Goal: Transaction & Acquisition: Purchase product/service

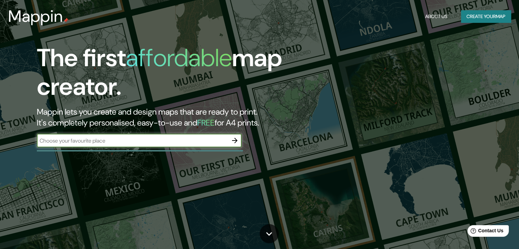
click at [81, 142] on input "text" at bounding box center [132, 141] width 191 height 8
click at [98, 143] on input "text" at bounding box center [132, 141] width 191 height 8
click at [91, 140] on input "text" at bounding box center [132, 141] width 191 height 8
paste input "[PERSON_NAME], 42730 Progreso [PERSON_NAME], Hgo."
type input "[PERSON_NAME], 42730 Progreso [PERSON_NAME], Hgo."
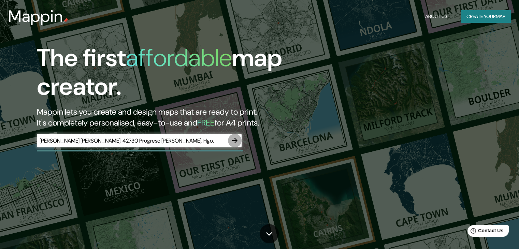
click at [237, 138] on icon "button" at bounding box center [235, 140] width 8 height 8
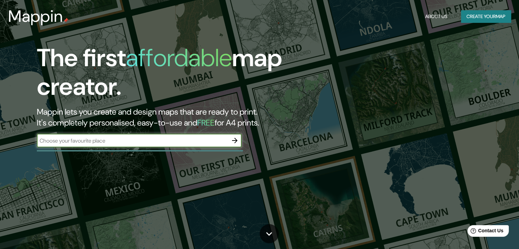
click at [161, 139] on input "text" at bounding box center [132, 141] width 191 height 8
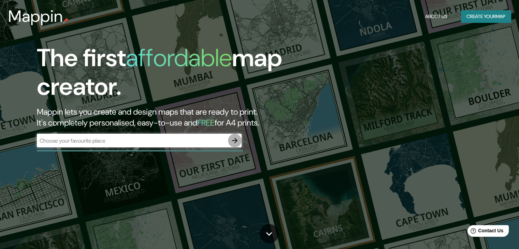
click at [235, 141] on icon "button" at bounding box center [235, 140] width 8 height 8
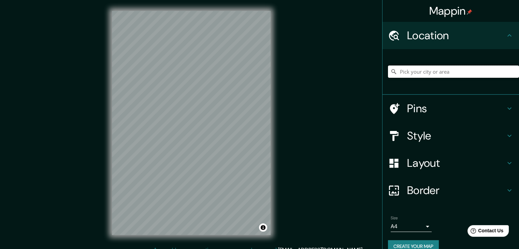
click at [415, 71] on input "Pick your city or area" at bounding box center [453, 71] width 131 height 12
paste input "[PERSON_NAME], 42730 Progreso [PERSON_NAME], Hgo."
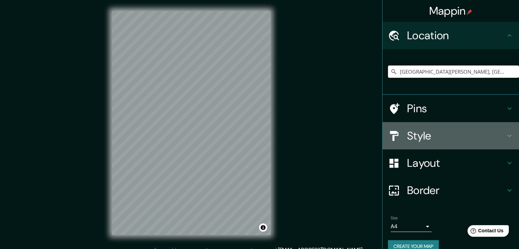
click at [505, 134] on icon at bounding box center [509, 136] width 8 height 8
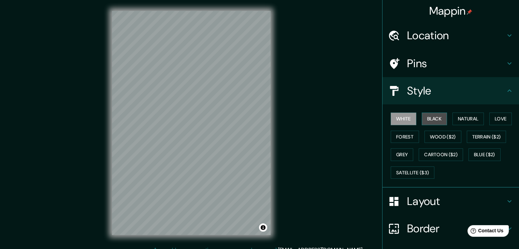
click at [422, 117] on button "Black" at bounding box center [435, 119] width 26 height 13
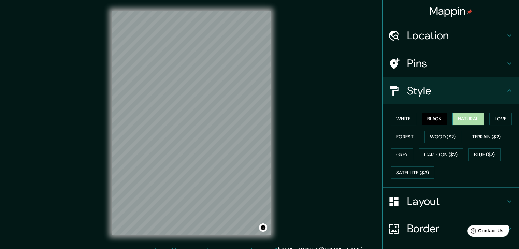
click at [459, 116] on button "Natural" at bounding box center [467, 119] width 31 height 13
click at [496, 116] on button "Love" at bounding box center [500, 119] width 23 height 13
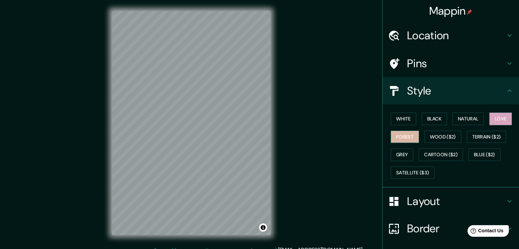
click at [402, 134] on button "Forest" at bounding box center [405, 137] width 28 height 13
click at [423, 38] on h4 "Location" at bounding box center [456, 36] width 98 height 14
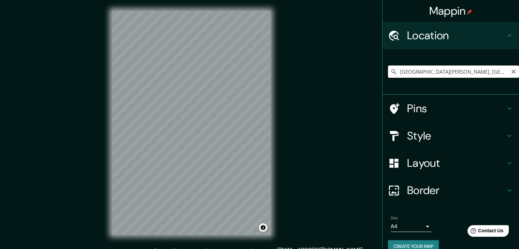
click at [416, 71] on input "[GEOGRAPHIC_DATA][PERSON_NAME], [GEOGRAPHIC_DATA], [GEOGRAPHIC_DATA]" at bounding box center [453, 71] width 131 height 12
drag, startPoint x: 448, startPoint y: 73, endPoint x: 395, endPoint y: 73, distance: 52.2
click at [395, 73] on input "[GEOGRAPHIC_DATA][PERSON_NAME], [GEOGRAPHIC_DATA], [GEOGRAPHIC_DATA]" at bounding box center [453, 71] width 131 height 12
paste input ". [PERSON_NAME] 1"
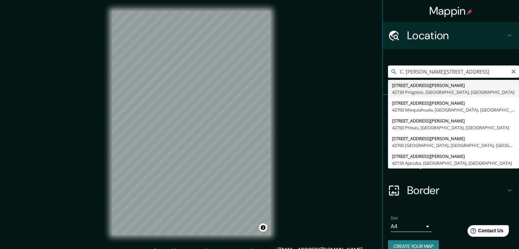
type input "[STREET_ADDRESS][PERSON_NAME]"
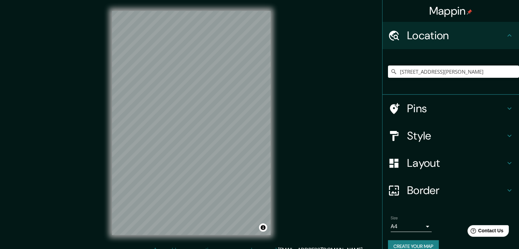
click at [417, 109] on h4 "Pins" at bounding box center [456, 109] width 98 height 14
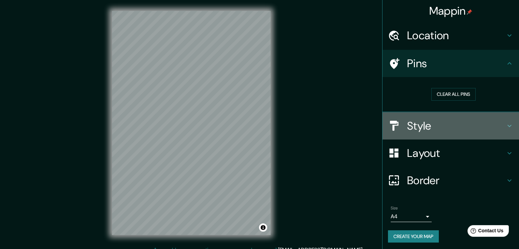
click at [422, 123] on h4 "Style" at bounding box center [456, 126] width 98 height 14
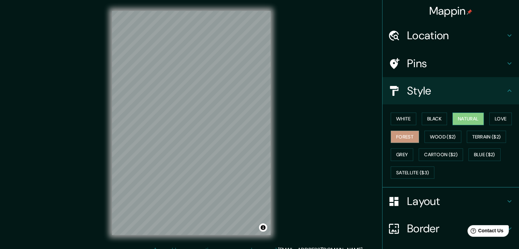
click at [457, 118] on button "Natural" at bounding box center [467, 119] width 31 height 13
click at [494, 118] on button "Love" at bounding box center [500, 119] width 23 height 13
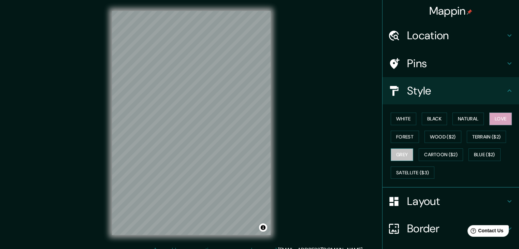
click at [391, 153] on button "Grey" at bounding box center [402, 154] width 23 height 13
click at [457, 118] on button "Natural" at bounding box center [467, 119] width 31 height 13
click at [498, 115] on button "Love" at bounding box center [500, 119] width 23 height 13
click at [464, 120] on button "Natural" at bounding box center [467, 119] width 31 height 13
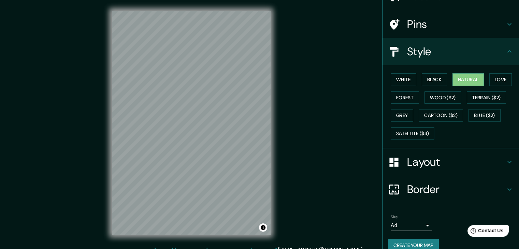
scroll to position [49, 0]
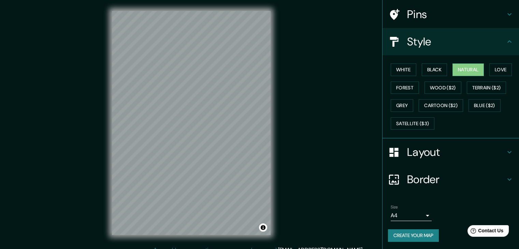
click at [421, 214] on body "Mappin Location [STREET_ADDRESS][PERSON_NAME] Pins Style [PERSON_NAME] Black Na…" at bounding box center [259, 124] width 519 height 249
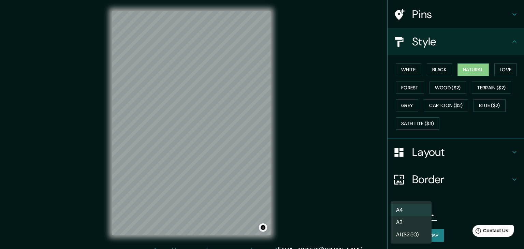
click at [436, 156] on div at bounding box center [262, 124] width 524 height 249
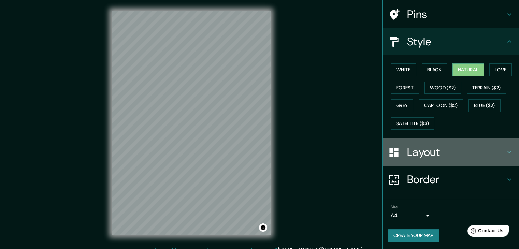
click at [435, 148] on h4 "Layout" at bounding box center [456, 152] width 98 height 14
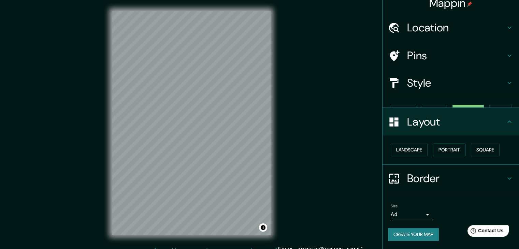
scroll to position [0, 0]
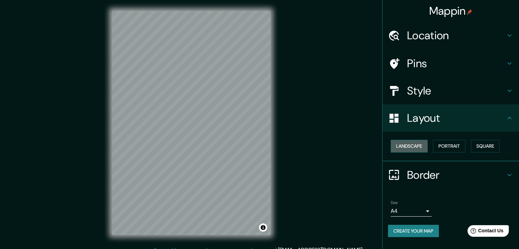
click at [420, 146] on button "Landscape" at bounding box center [409, 146] width 37 height 13
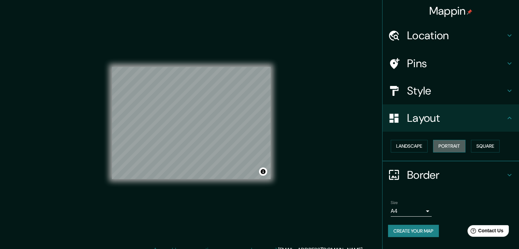
click at [447, 144] on button "Portrait" at bounding box center [449, 146] width 32 height 13
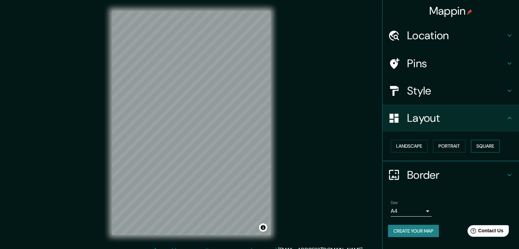
click at [479, 144] on button "Square" at bounding box center [485, 146] width 29 height 13
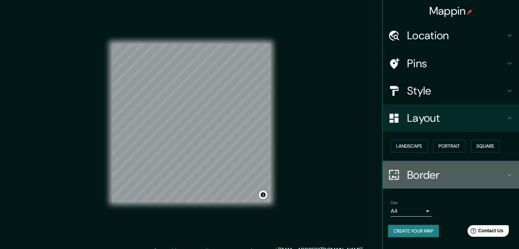
click at [423, 173] on h4 "Border" at bounding box center [456, 175] width 98 height 14
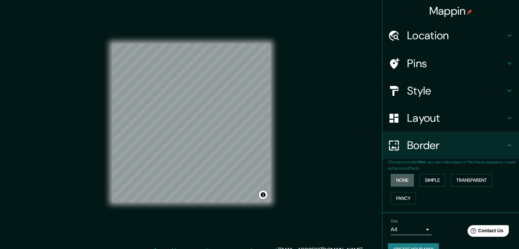
click at [402, 178] on button "None" at bounding box center [402, 180] width 23 height 13
click at [430, 178] on button "Simple" at bounding box center [432, 180] width 26 height 13
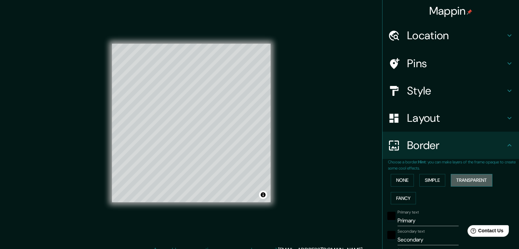
click at [458, 178] on button "Transparent" at bounding box center [472, 180] width 42 height 13
click at [400, 195] on button "Fancy" at bounding box center [403, 198] width 25 height 13
click at [400, 179] on button "None" at bounding box center [402, 180] width 23 height 13
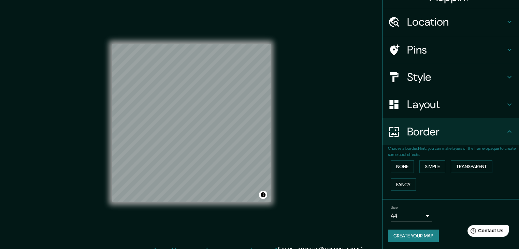
scroll to position [14, 0]
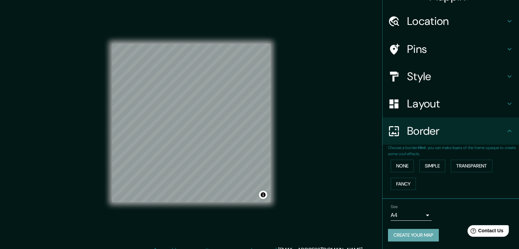
click at [410, 234] on button "Create your map" at bounding box center [413, 235] width 51 height 13
click at [416, 108] on h4 "Layout" at bounding box center [456, 104] width 98 height 14
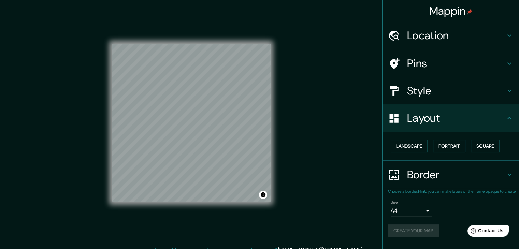
scroll to position [0, 0]
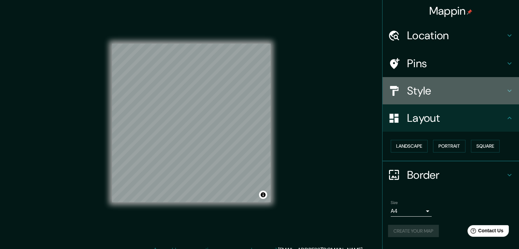
click at [424, 91] on h4 "Style" at bounding box center [456, 91] width 98 height 14
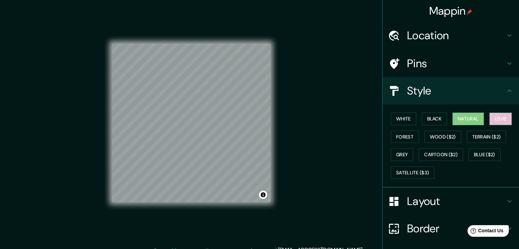
click at [490, 119] on button "Love" at bounding box center [500, 119] width 23 height 13
click at [264, 193] on button "Toggle attribution" at bounding box center [263, 195] width 8 height 8
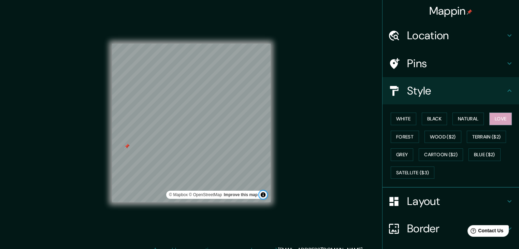
click at [263, 193] on button "Toggle attribution" at bounding box center [263, 195] width 8 height 8
drag, startPoint x: 126, startPoint y: 148, endPoint x: 134, endPoint y: 146, distance: 8.3
click at [134, 146] on div at bounding box center [135, 145] width 5 height 5
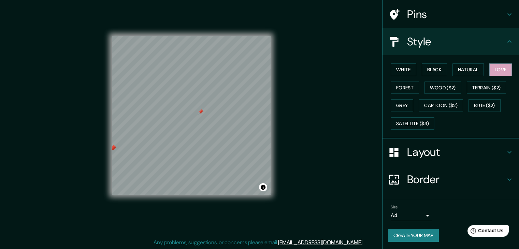
scroll to position [8, 0]
click at [407, 235] on button "Create your map" at bounding box center [413, 235] width 51 height 13
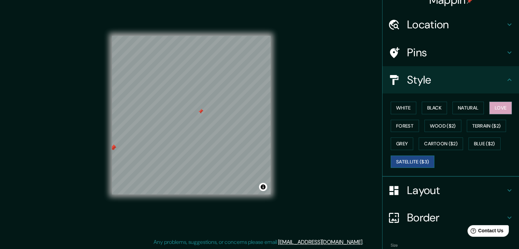
scroll to position [0, 0]
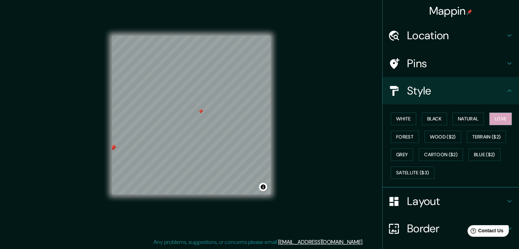
click at [438, 34] on h4 "Location" at bounding box center [456, 36] width 98 height 14
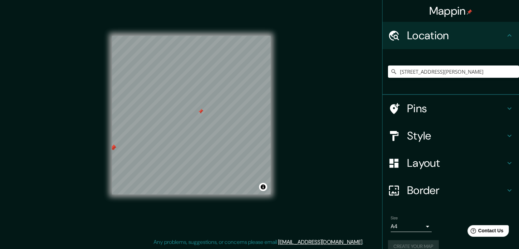
click at [333, 79] on div "Mappin Location [STREET_ADDRESS][PERSON_NAME] Pins Style Layout Border Choose a…" at bounding box center [259, 120] width 519 height 257
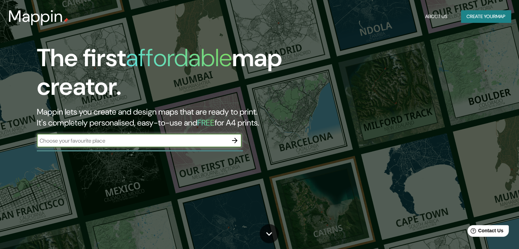
click at [151, 140] on input "text" at bounding box center [132, 141] width 191 height 8
type input "[PERSON_NAME] [PERSON_NAME], 42730 Progreso [PERSON_NAME], Hgo."
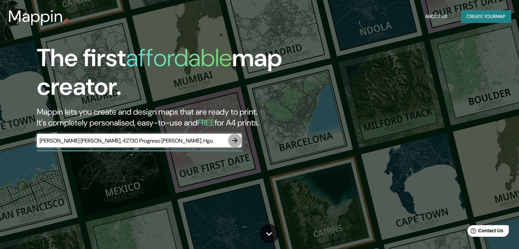
click at [232, 138] on icon "button" at bounding box center [235, 140] width 8 height 8
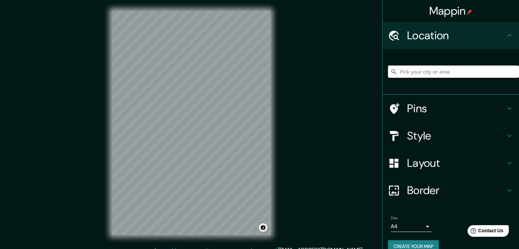
click at [403, 70] on input "Pick your city or area" at bounding box center [453, 71] width 131 height 12
click at [418, 72] on input "Pick your city or area" at bounding box center [453, 71] width 131 height 12
paste input "C. Guadalupe Victoria 1"
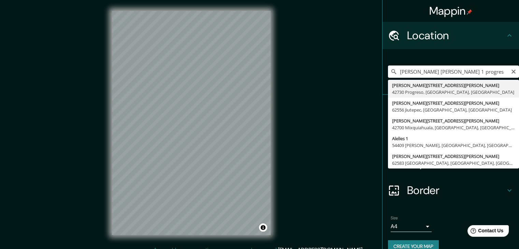
type input "[STREET_ADDRESS][PERSON_NAME]"
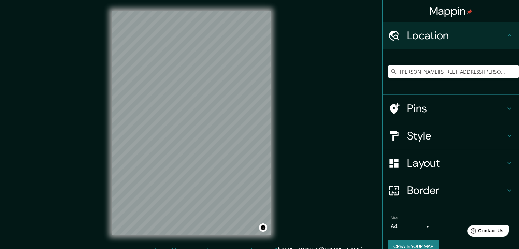
click at [411, 134] on h4 "Style" at bounding box center [456, 136] width 98 height 14
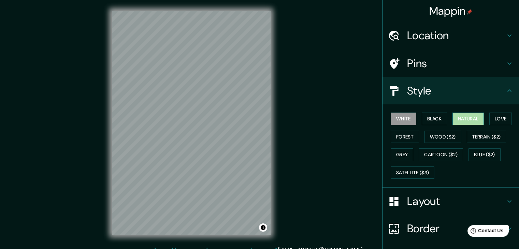
click at [465, 118] on button "Natural" at bounding box center [467, 119] width 31 height 13
click at [423, 123] on button "Black" at bounding box center [435, 119] width 26 height 13
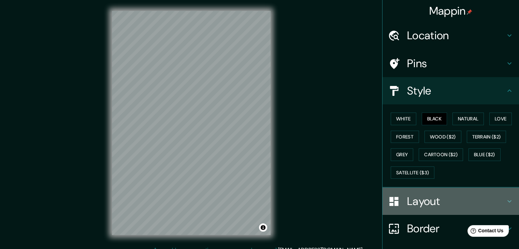
click at [417, 204] on h4 "Layout" at bounding box center [456, 201] width 98 height 14
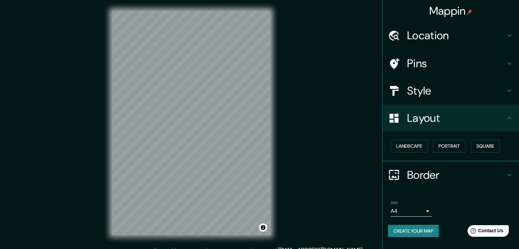
click at [405, 176] on div at bounding box center [397, 175] width 19 height 12
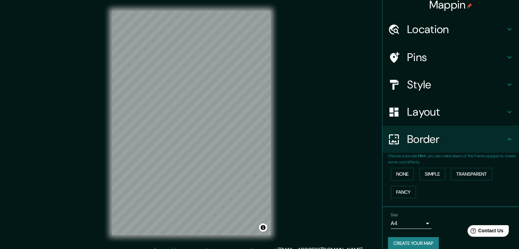
scroll to position [14, 0]
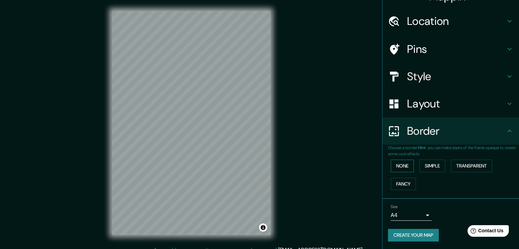
click at [401, 165] on button "None" at bounding box center [402, 166] width 23 height 13
click at [419, 164] on button "Simple" at bounding box center [432, 166] width 26 height 13
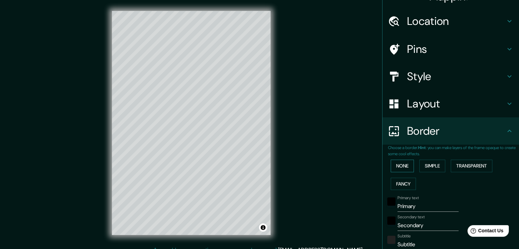
click at [402, 163] on button "None" at bounding box center [402, 166] width 23 height 13
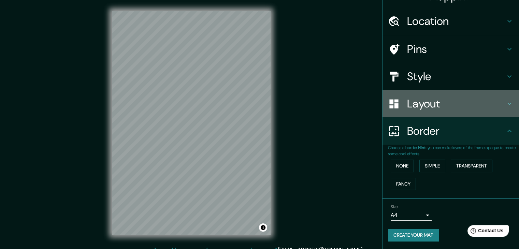
click at [407, 105] on h4 "Layout" at bounding box center [456, 104] width 98 height 14
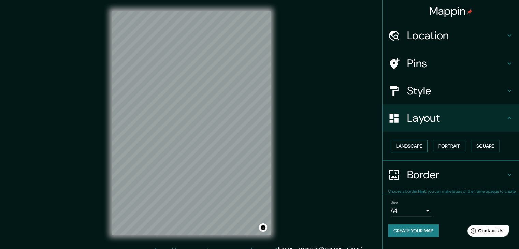
scroll to position [0, 0]
click at [412, 143] on button "Landscape" at bounding box center [409, 146] width 37 height 13
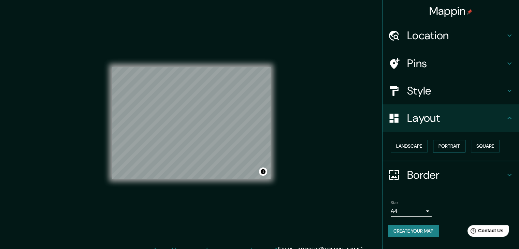
click at [455, 143] on button "Portrait" at bounding box center [449, 146] width 32 height 13
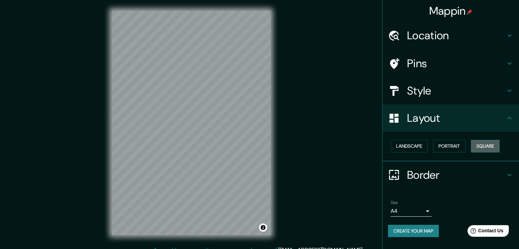
click at [496, 148] on button "Square" at bounding box center [485, 146] width 29 height 13
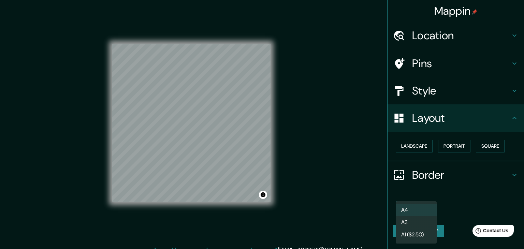
click at [421, 208] on body "Mappin Location Calle Guadalupe Victoria Sur 1, 42730 Progreso, Hidalgo, México…" at bounding box center [262, 124] width 524 height 249
click at [404, 217] on li "A3" at bounding box center [416, 222] width 41 height 12
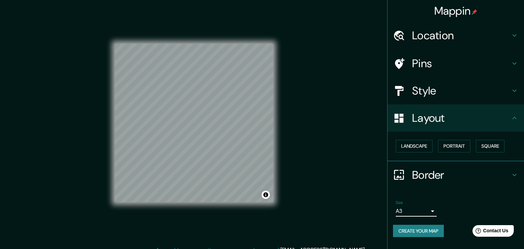
click at [407, 208] on body "Mappin Location Calle Guadalupe Victoria Sur 1, 42730 Progreso, Hidalgo, México…" at bounding box center [262, 124] width 524 height 249
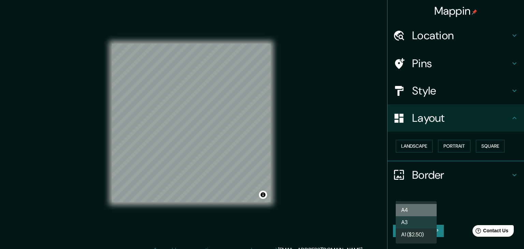
click at [409, 210] on li "A4" at bounding box center [416, 210] width 41 height 12
type input "single"
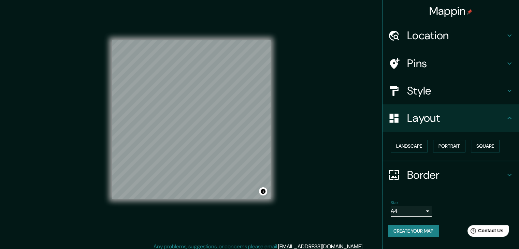
scroll to position [8, 0]
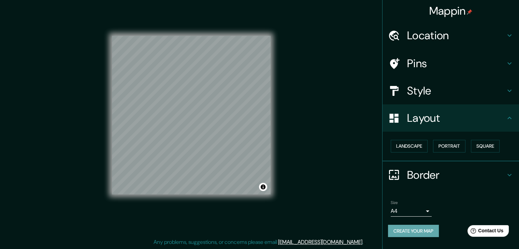
click at [417, 232] on button "Create your map" at bounding box center [413, 231] width 51 height 13
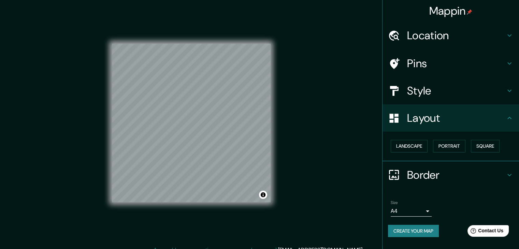
scroll to position [0, 0]
click at [263, 194] on button "Toggle attribution" at bounding box center [263, 195] width 8 height 8
click at [236, 194] on link "Improve this map" at bounding box center [241, 194] width 34 height 5
click at [420, 233] on button "Create your map" at bounding box center [413, 231] width 51 height 13
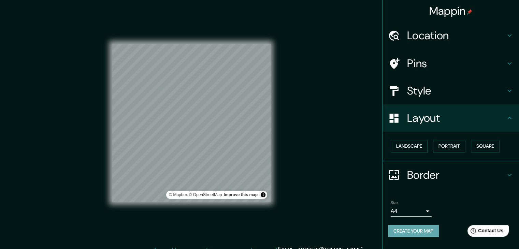
click at [413, 231] on button "Create your map" at bounding box center [413, 231] width 51 height 13
